Goal: Task Accomplishment & Management: Complete application form

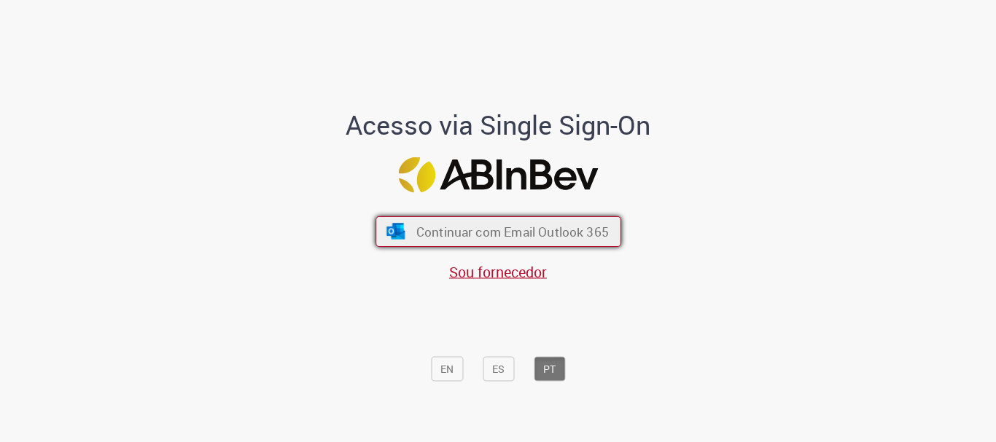
click at [473, 221] on button "Continuar com Email Outlook 365" at bounding box center [498, 231] width 246 height 31
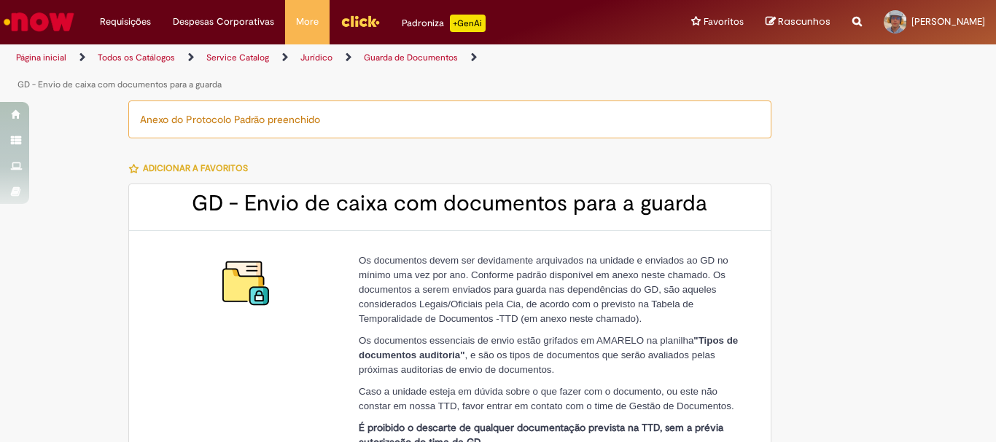
type input "********"
type input "**********"
type input "****"
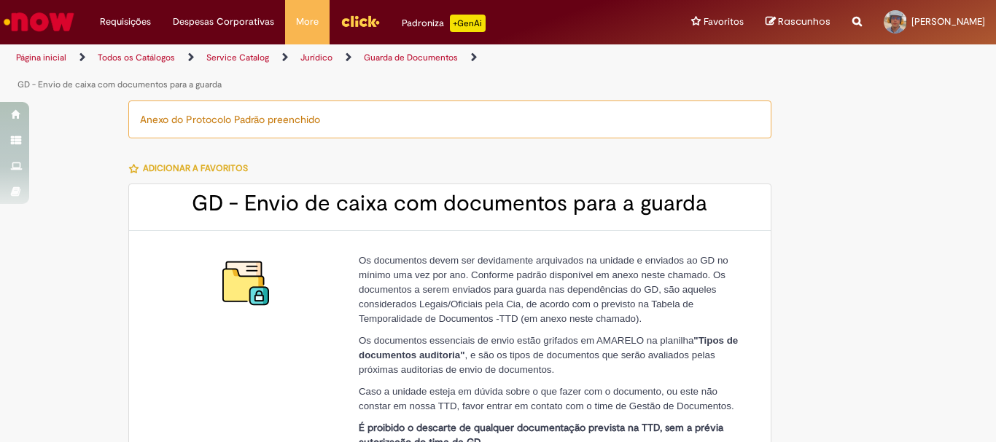
type input "**********"
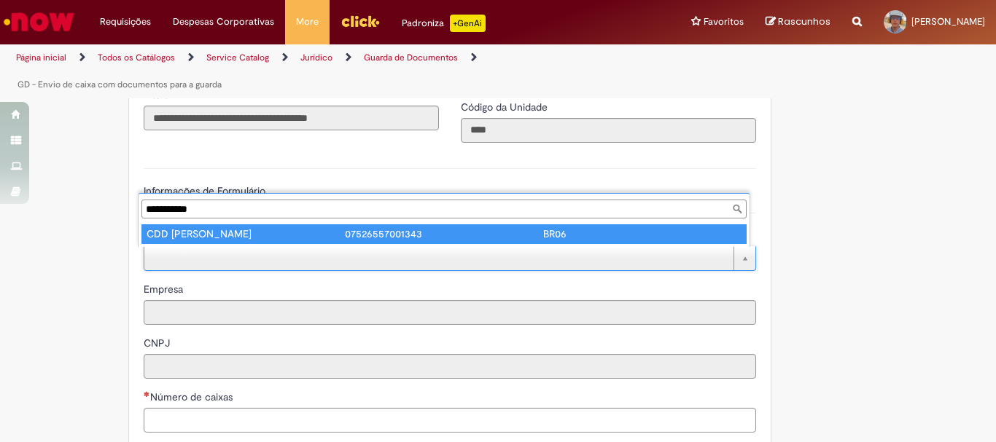
type input "**********"
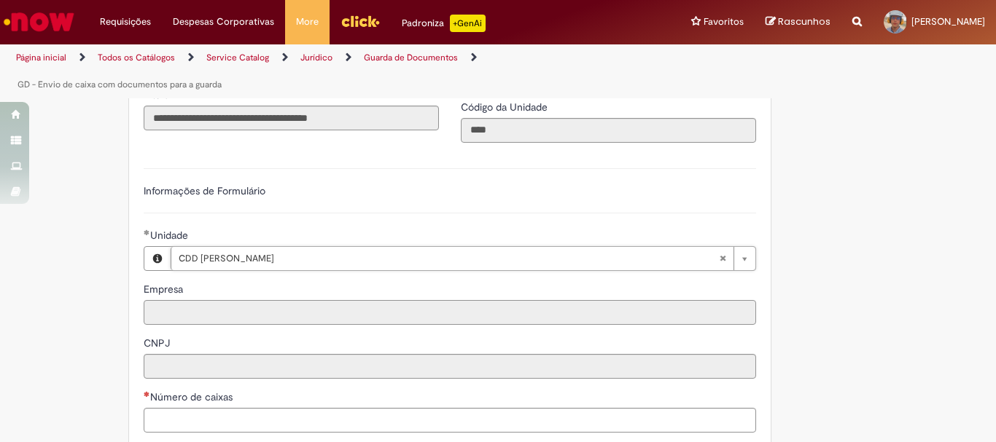
click at [230, 304] on input "Empresa" at bounding box center [450, 312] width 612 height 25
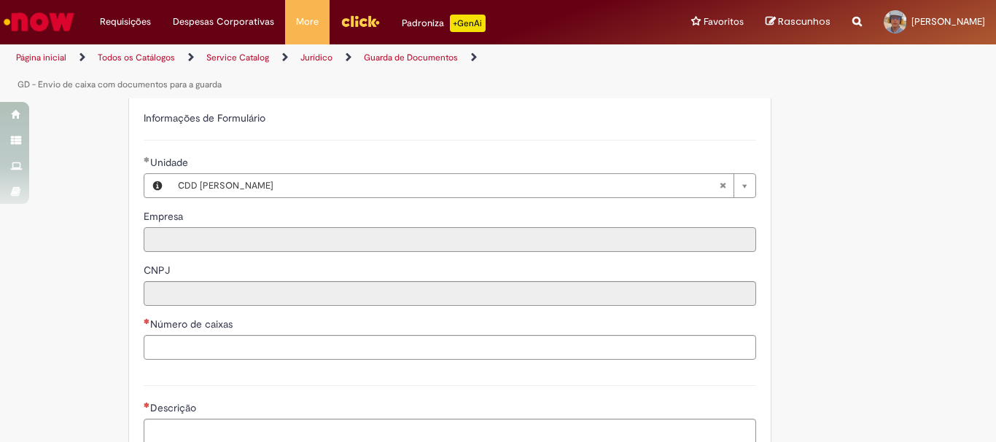
click at [239, 240] on input "Empresa" at bounding box center [450, 239] width 612 height 25
click at [187, 289] on input "CNPJ" at bounding box center [450, 293] width 612 height 25
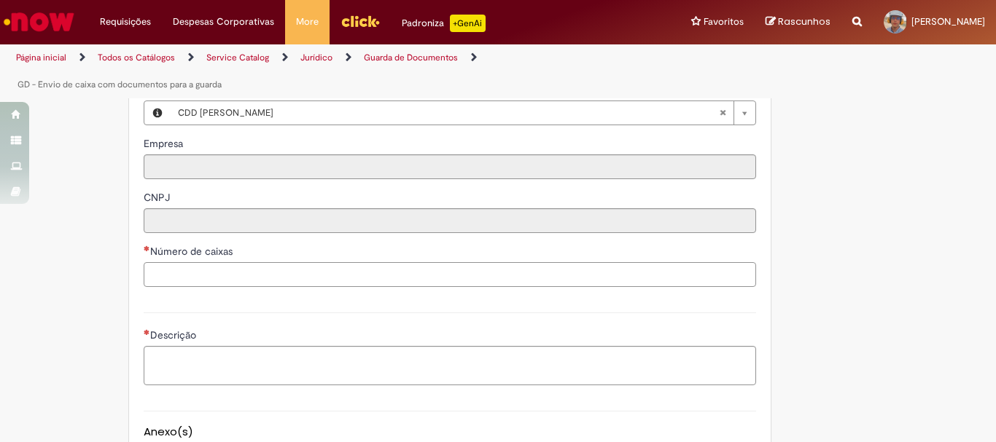
click at [187, 277] on input "Número de caixas" at bounding box center [450, 274] width 612 height 25
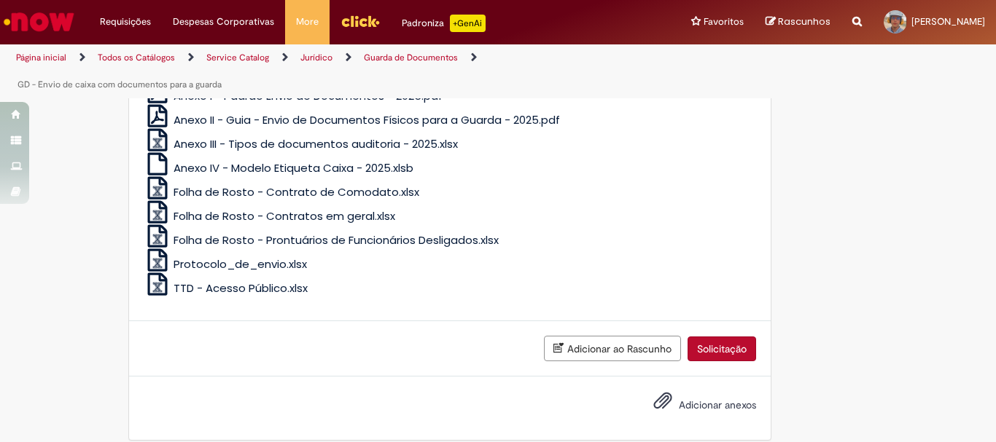
scroll to position [1020, 0]
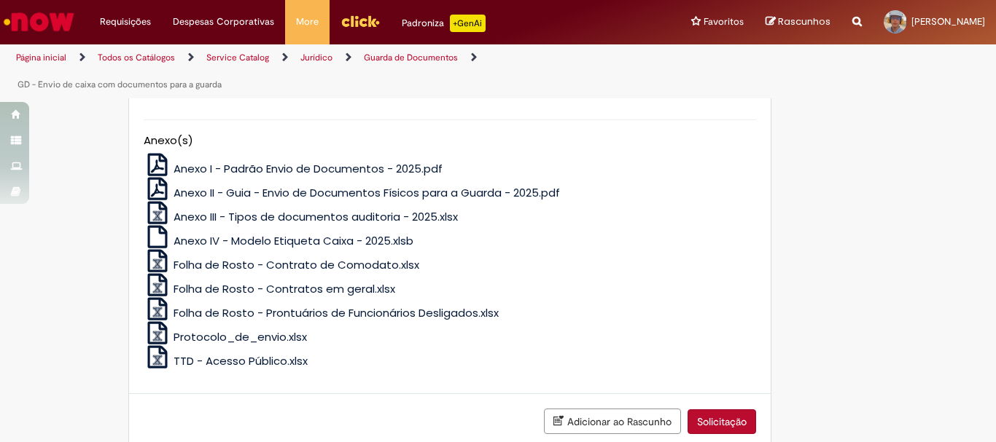
click at [234, 194] on span "Anexo II - Guia - Envio de Documentos Físicos para a Guarda - 2025.pdf" at bounding box center [366, 192] width 386 height 15
click at [219, 171] on span "Anexo I - Padrão Envio de Documentos - 2025.pdf" at bounding box center [307, 168] width 269 height 15
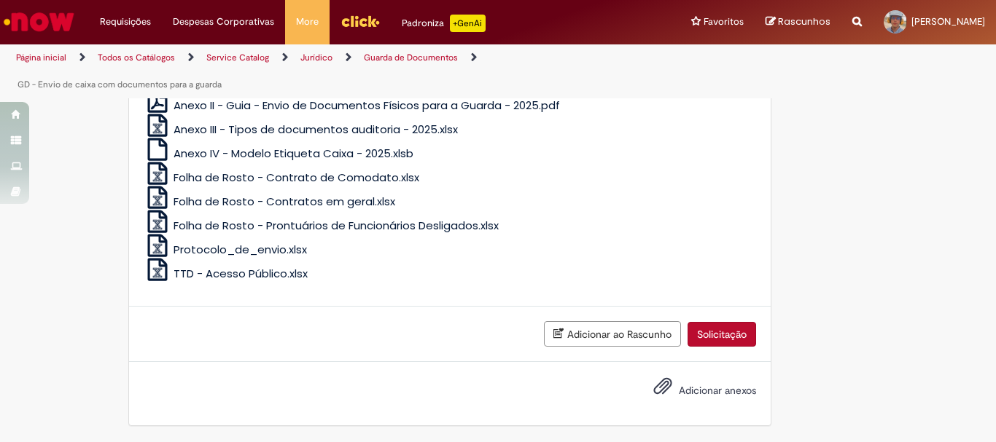
scroll to position [816, 0]
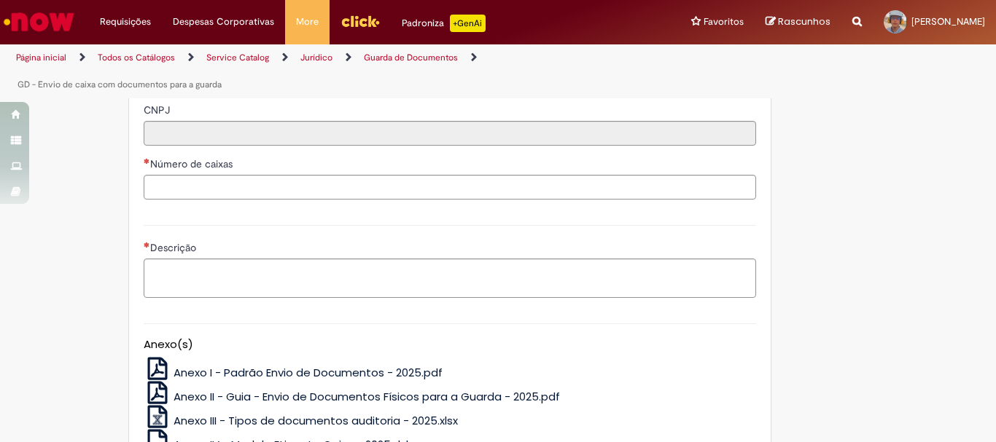
click at [225, 165] on span "Número de caixas" at bounding box center [192, 163] width 85 height 13
click at [225, 175] on input "Número de caixas" at bounding box center [450, 187] width 612 height 25
click at [223, 168] on span "Número de caixas" at bounding box center [192, 163] width 85 height 13
click at [184, 168] on span "Número de caixas" at bounding box center [192, 163] width 85 height 13
click at [184, 175] on input "Número de caixas" at bounding box center [450, 187] width 612 height 25
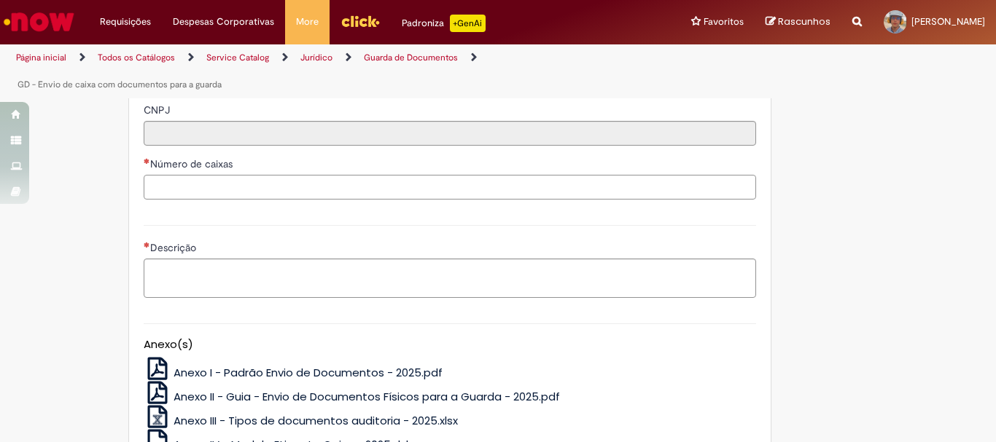
click at [195, 183] on input "Número de caixas" at bounding box center [450, 187] width 612 height 25
type input "*"
click at [179, 274] on textarea "Descrição" at bounding box center [450, 278] width 612 height 39
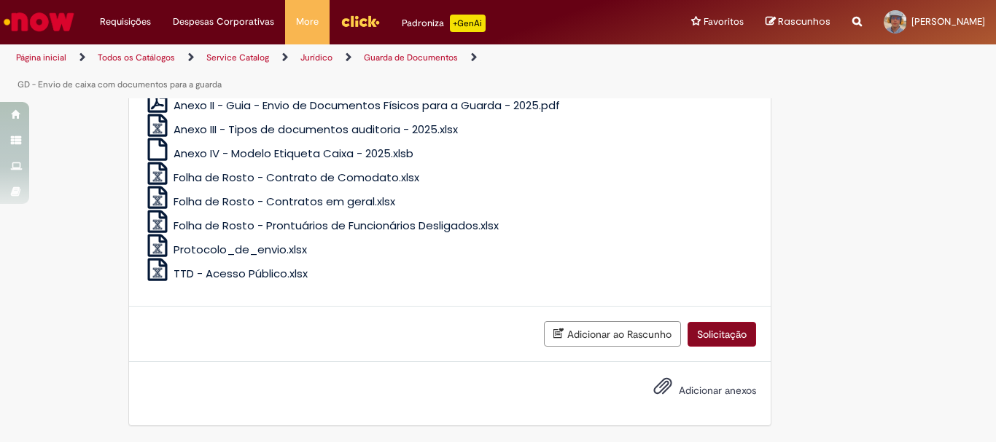
type textarea "**********"
click at [717, 336] on button "Solicitação" at bounding box center [721, 334] width 69 height 25
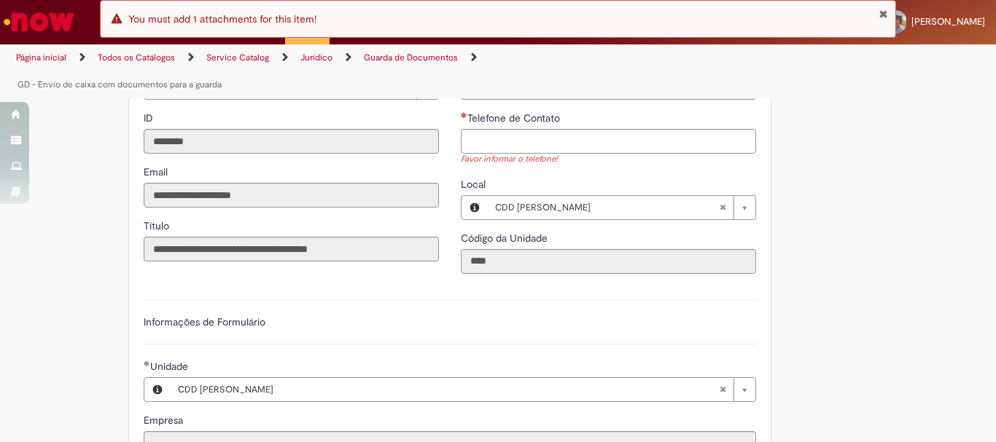
scroll to position [379, 0]
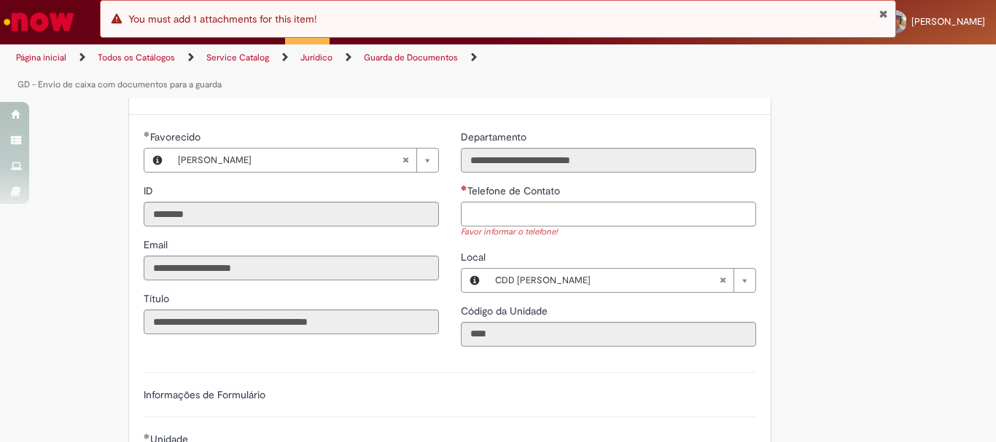
click at [598, 216] on input "Telefone de Contato" at bounding box center [608, 214] width 295 height 25
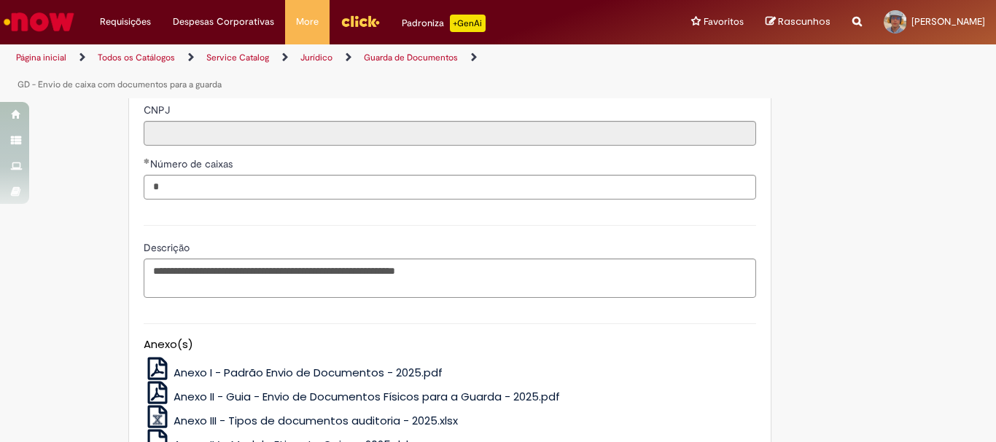
scroll to position [1108, 0]
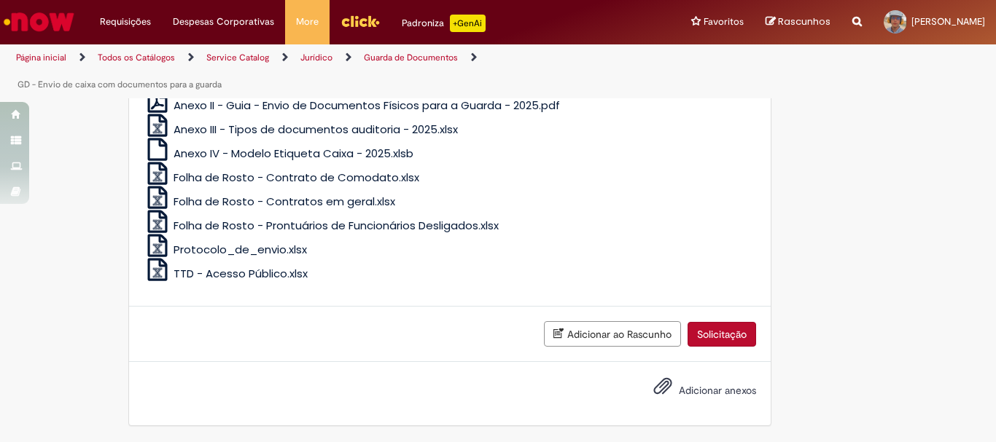
click at [693, 327] on button "Solicitação" at bounding box center [721, 334] width 69 height 25
type input "**********"
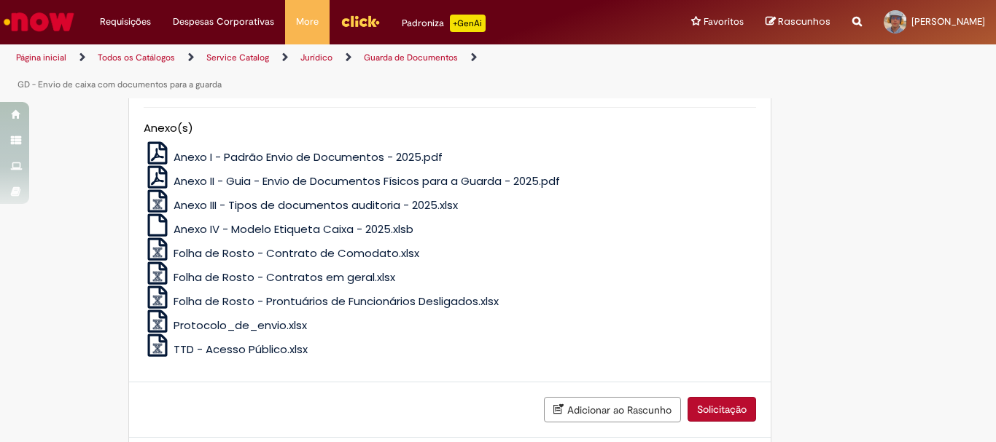
scroll to position [1096, 0]
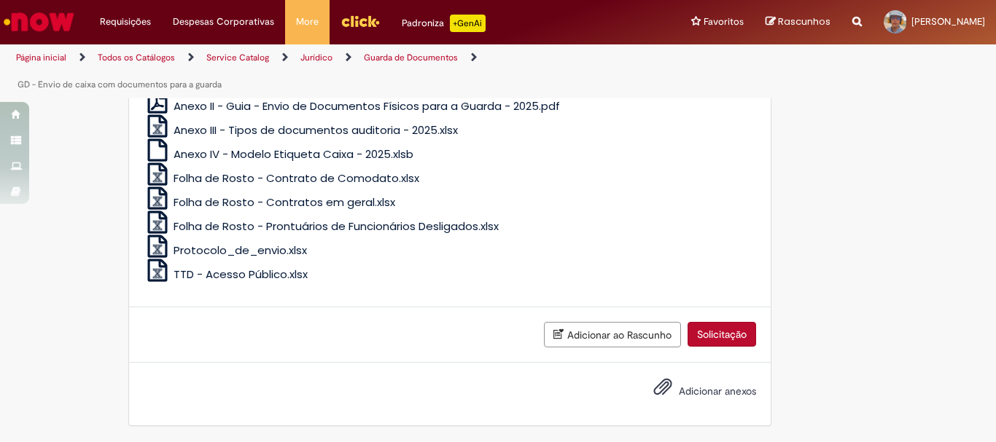
click at [719, 340] on button "Solicitação" at bounding box center [721, 334] width 69 height 25
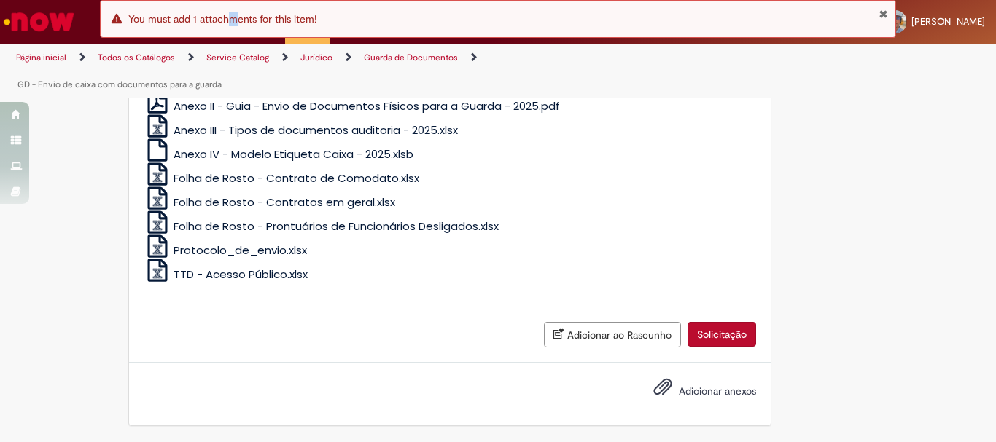
click at [234, 11] on div "Erro You must add 1 attachments for this item!" at bounding box center [498, 19] width 797 height 38
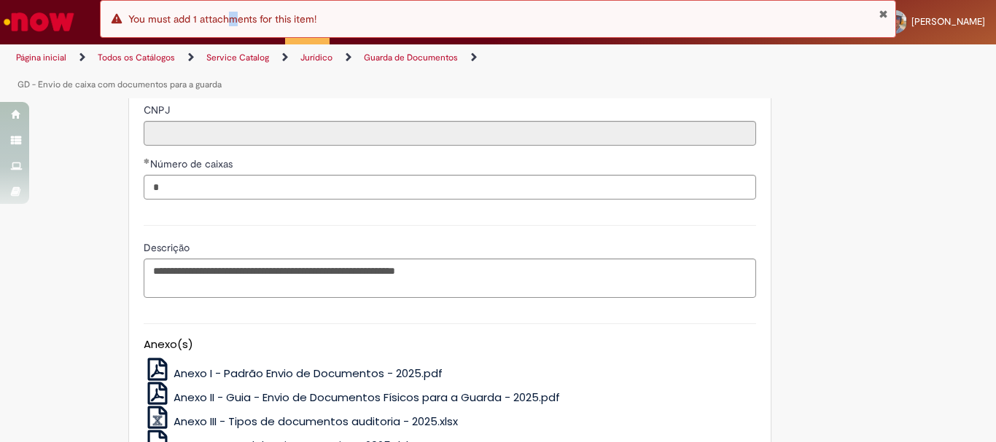
scroll to position [731, 0]
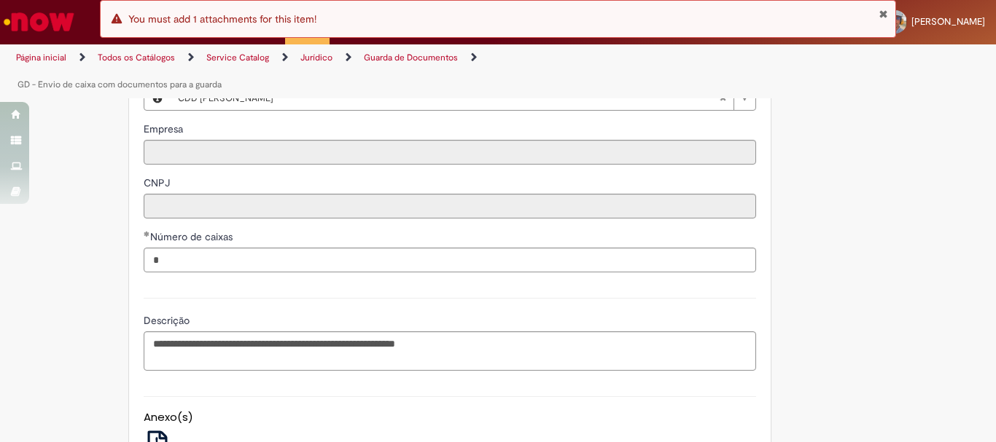
click at [230, 244] on div "Número de caixas" at bounding box center [450, 239] width 612 height 18
click at [221, 254] on input "*" at bounding box center [450, 260] width 612 height 25
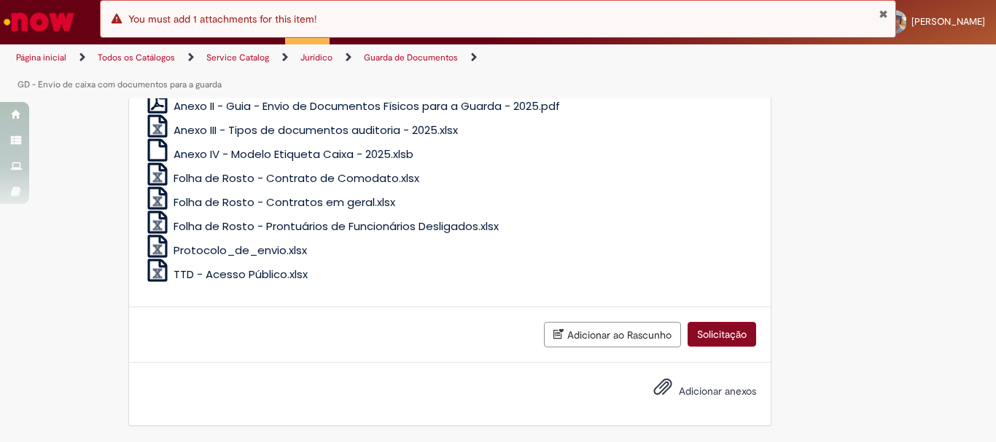
type input "*"
click at [703, 331] on button "Solicitação" at bounding box center [721, 334] width 69 height 25
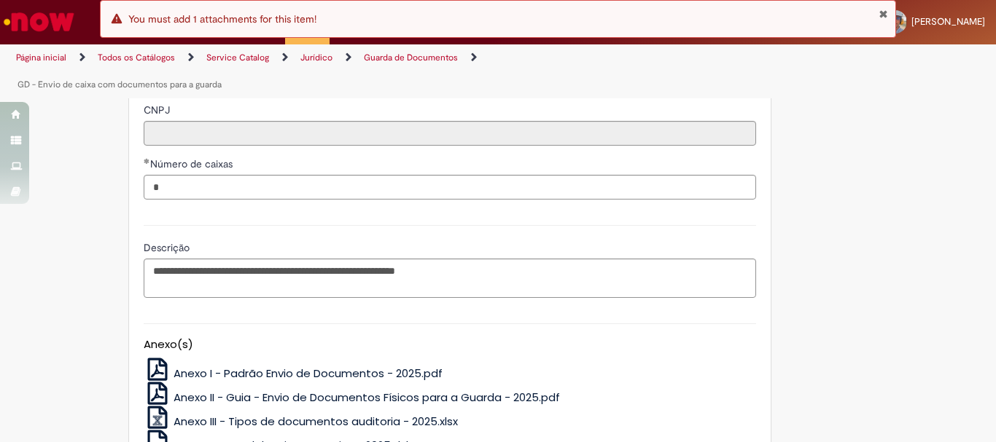
scroll to position [658, 0]
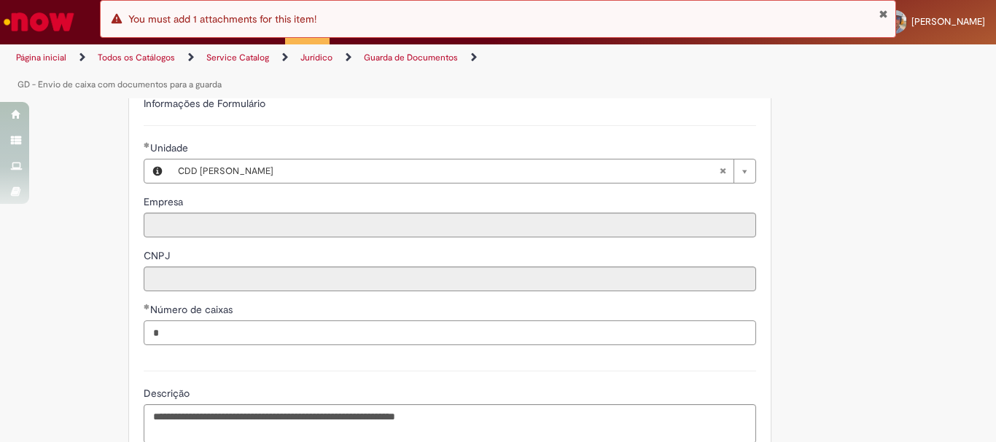
click at [330, 329] on input "*" at bounding box center [450, 333] width 612 height 25
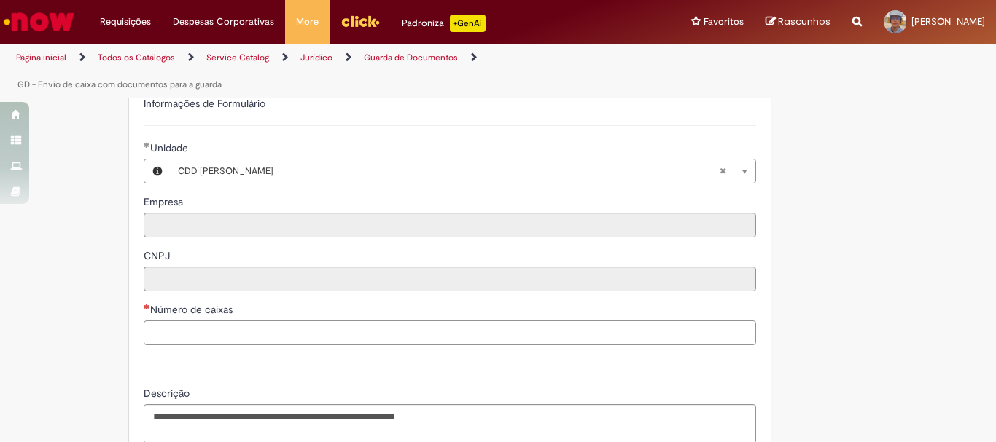
type input "*"
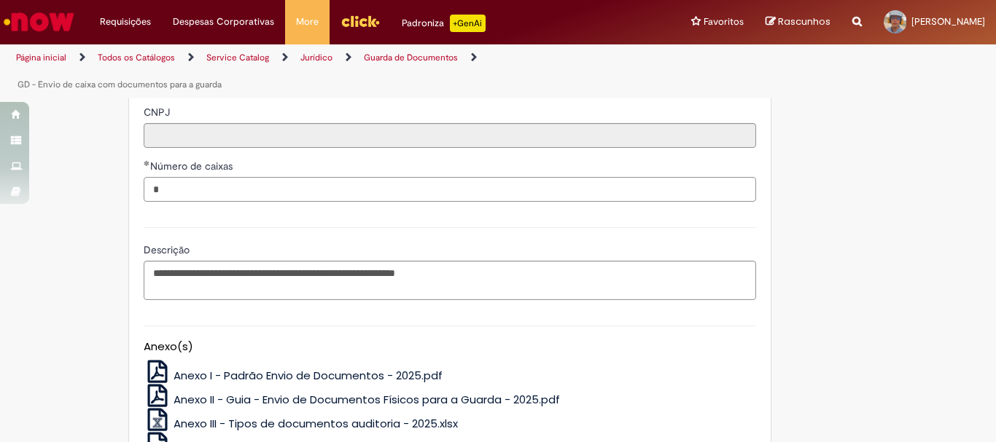
scroll to position [1020, 0]
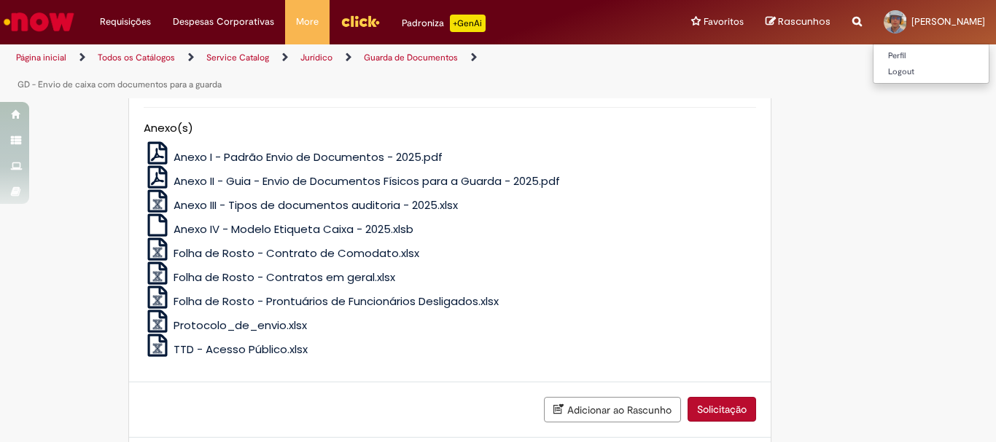
type input "*"
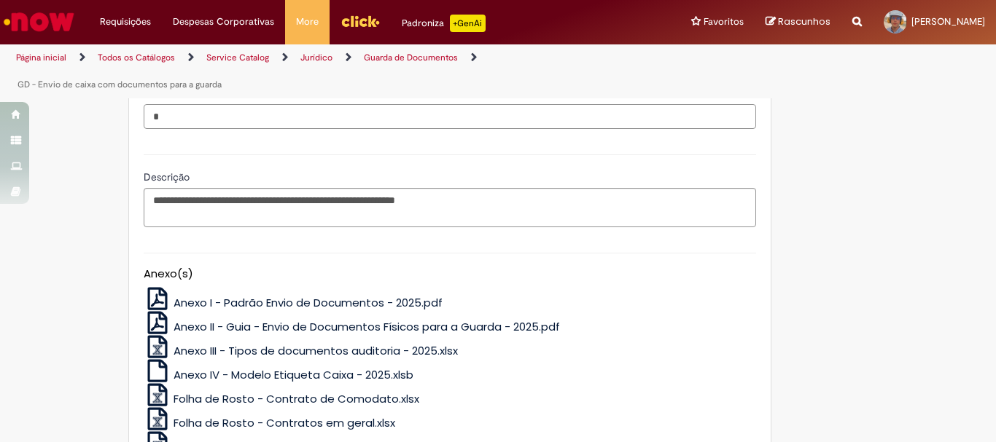
scroll to position [1093, 0]
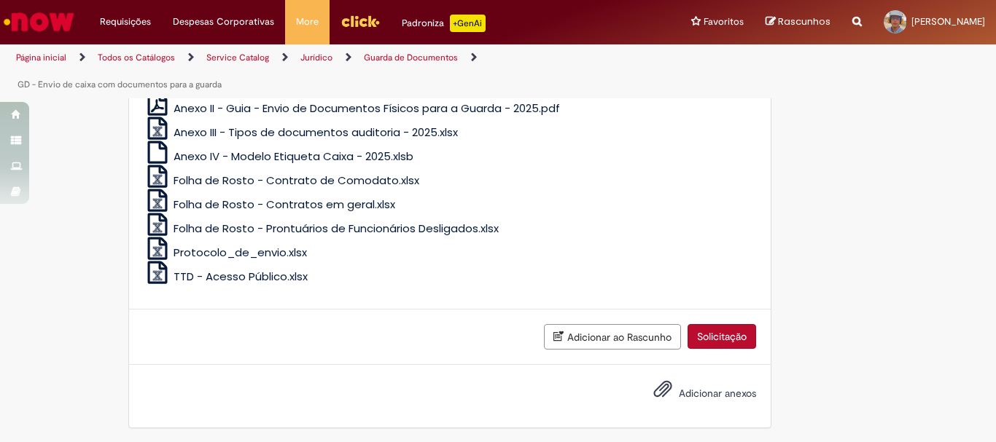
click at [703, 402] on label "Adicionar anexos" at bounding box center [694, 395] width 124 height 30
click at [0, 0] on input "Adicionar anexos" at bounding box center [0, 0] width 0 height 0
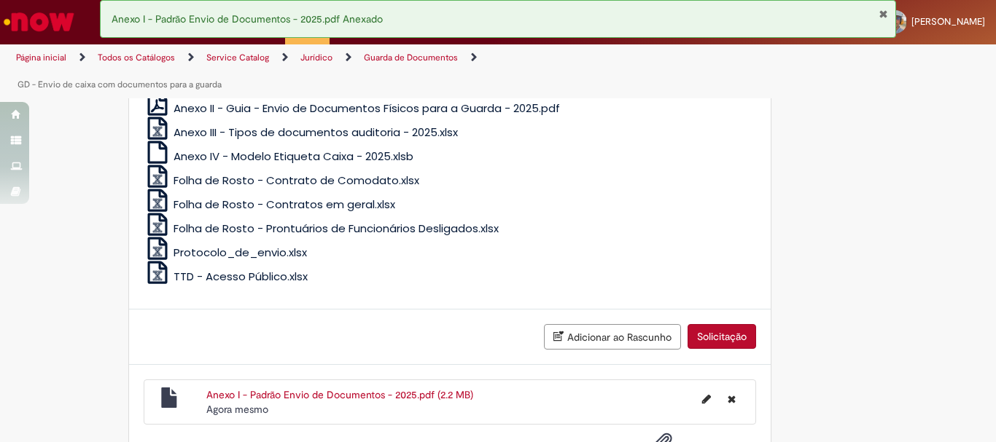
click at [696, 340] on button "Solicitação" at bounding box center [721, 336] width 69 height 25
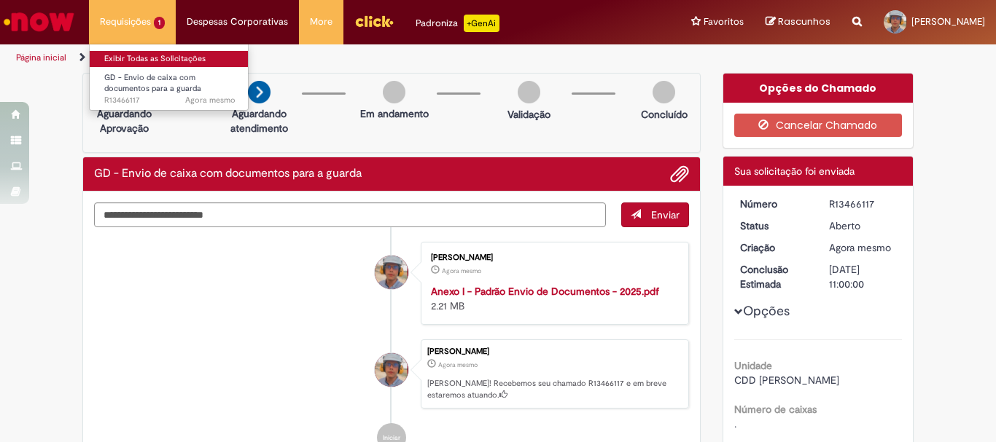
click at [152, 61] on link "Exibir Todas as Solicitações" at bounding box center [170, 59] width 160 height 16
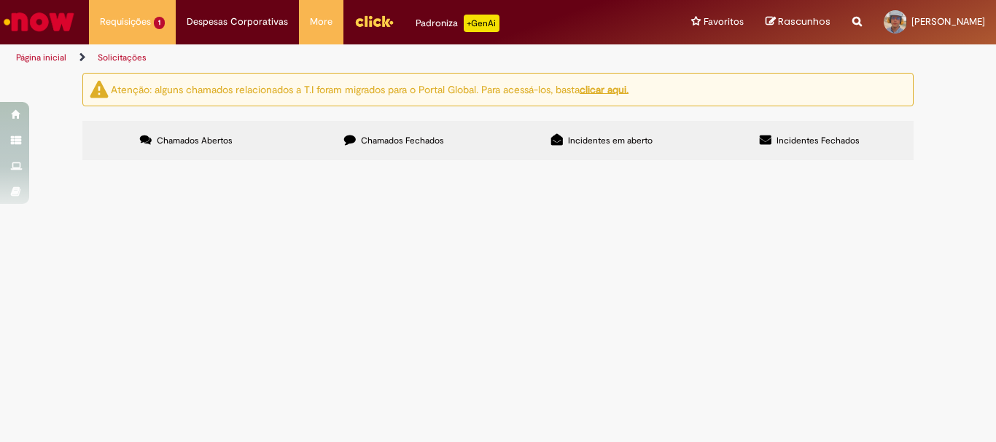
click at [398, 144] on span "Chamados Fechados" at bounding box center [402, 141] width 83 height 12
click at [587, 147] on label "Incidentes em aberto" at bounding box center [602, 140] width 208 height 39
click at [706, 155] on label "Incidentes Fechados" at bounding box center [810, 140] width 208 height 39
click at [760, 144] on label "Incidentes Fechados" at bounding box center [810, 140] width 208 height 39
click at [453, 138] on label "Chamados Fechados" at bounding box center [394, 140] width 208 height 39
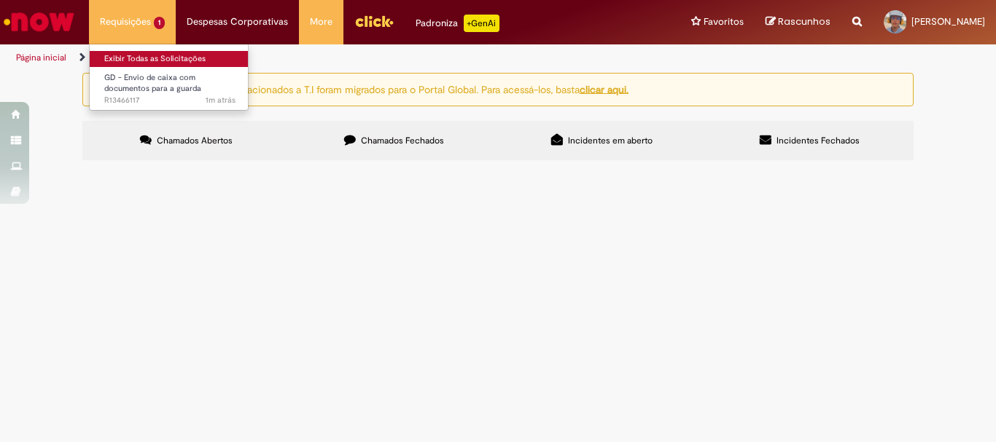
click at [136, 60] on link "Exibir Todas as Solicitações" at bounding box center [170, 59] width 160 height 16
